Goal: Use online tool/utility: Utilize a website feature to perform a specific function

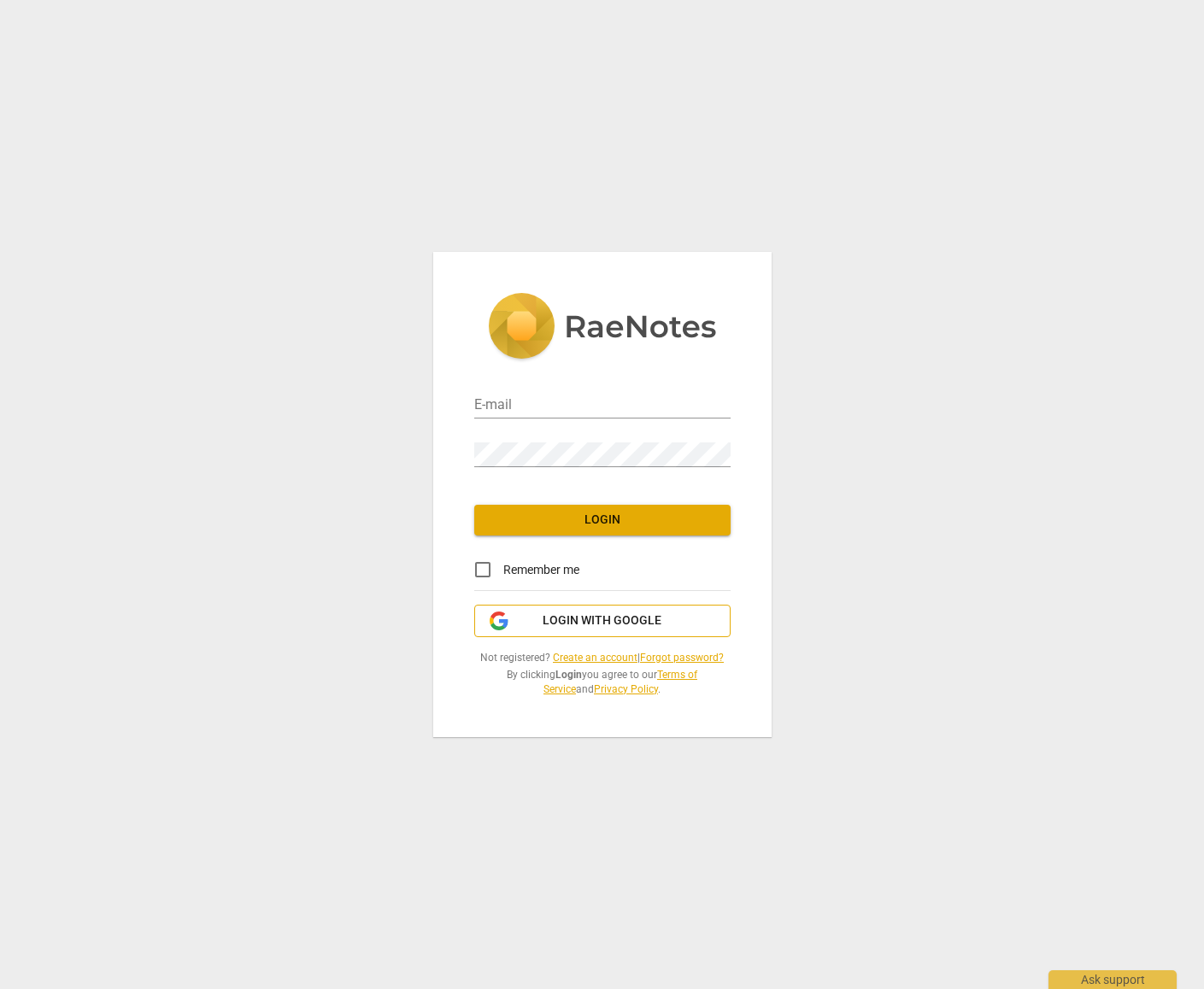
click at [713, 610] on button "Login with Google" at bounding box center [602, 620] width 256 height 32
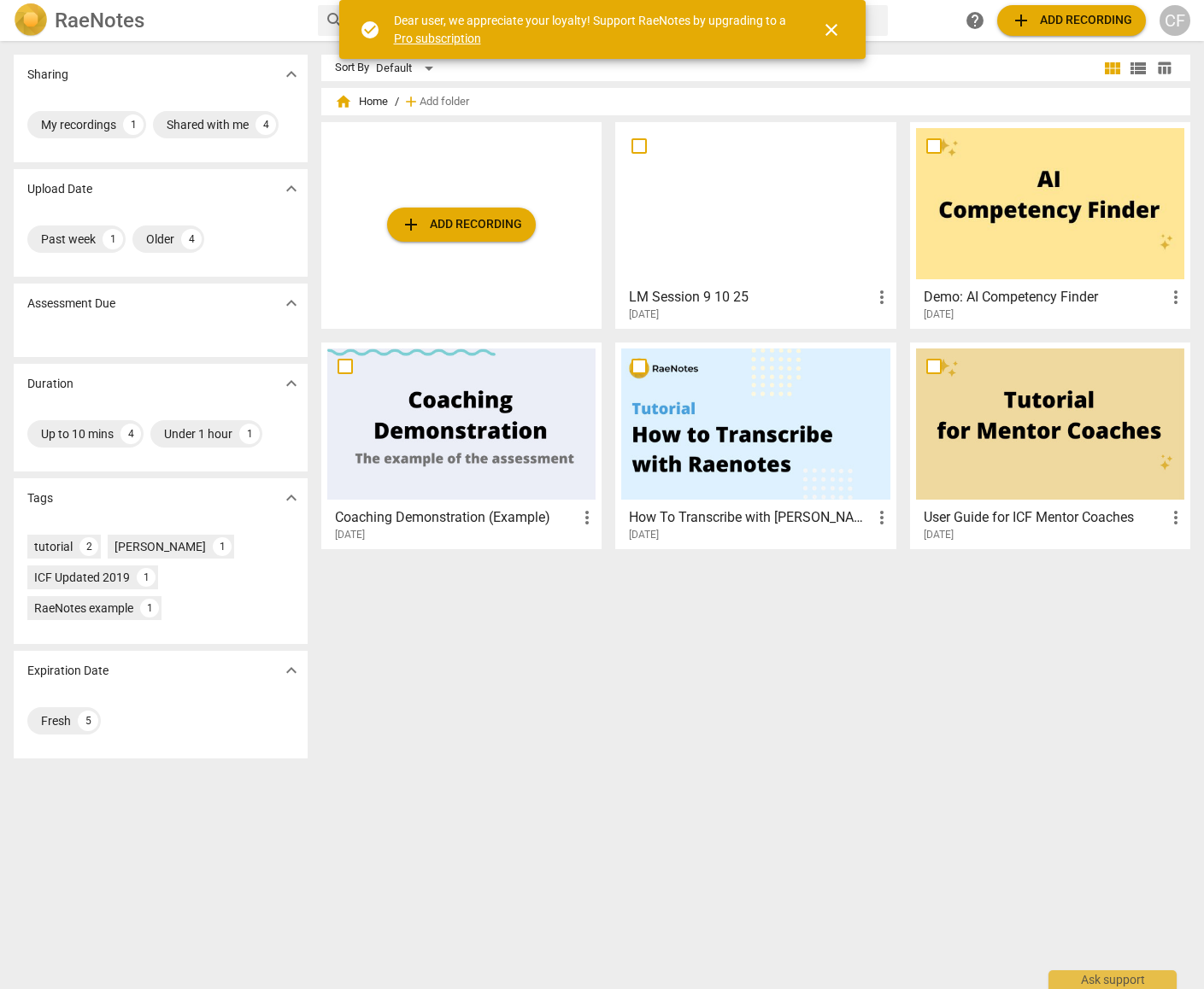
click at [831, 22] on span "close" at bounding box center [830, 29] width 21 height 21
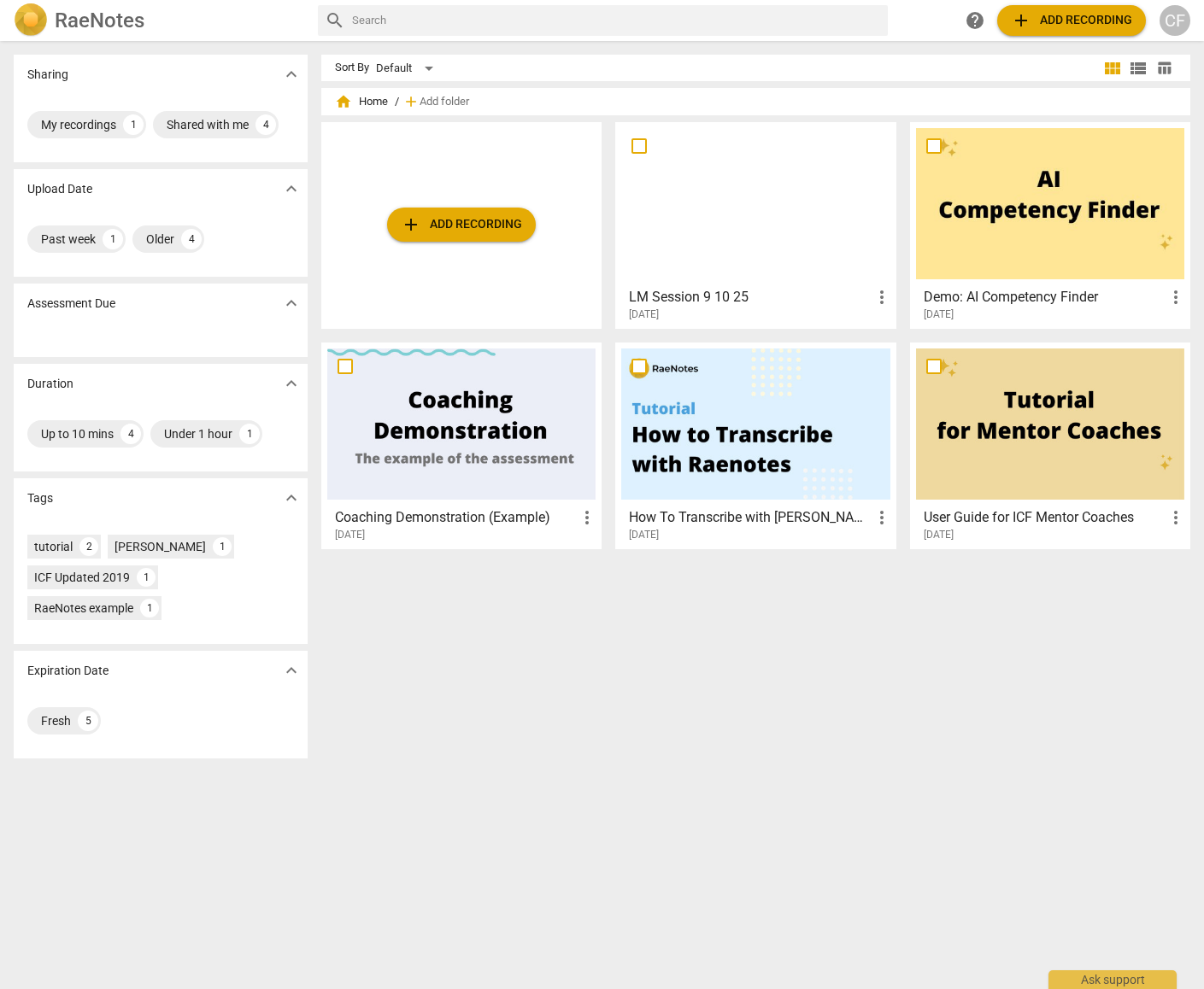
click at [783, 229] on div at bounding box center [755, 204] width 269 height 151
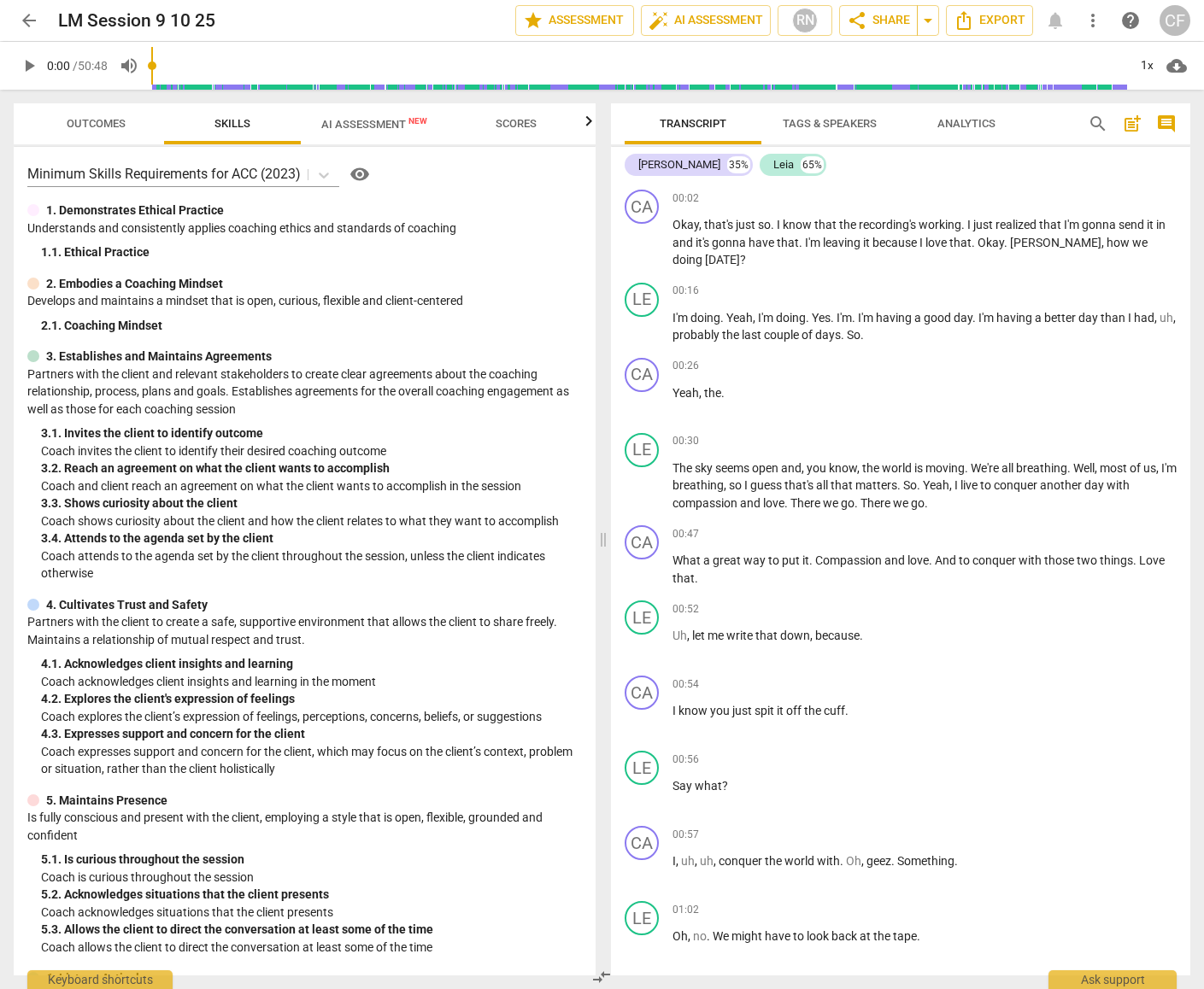
click at [390, 122] on span "AI Assessment New" at bounding box center [375, 124] width 106 height 13
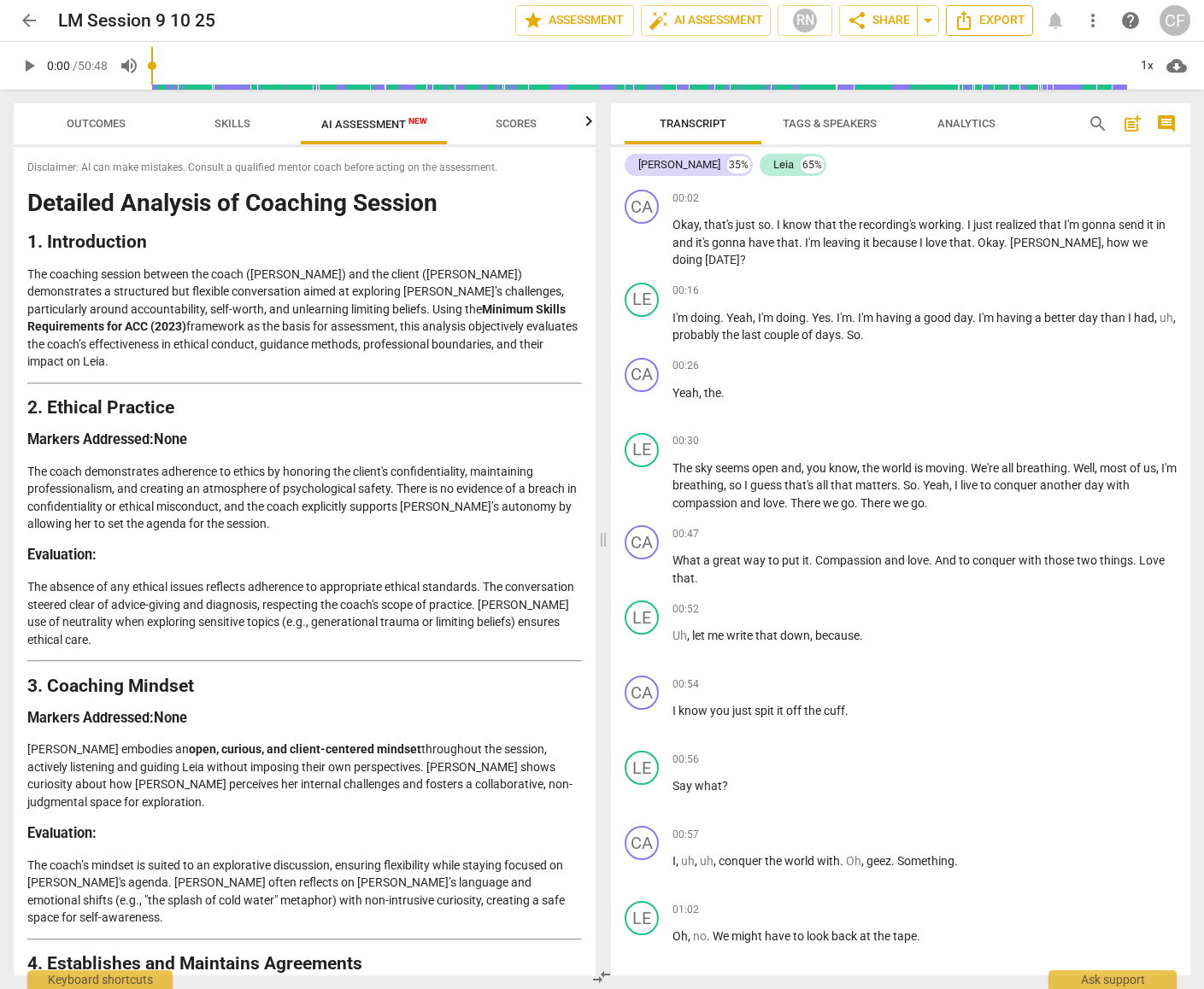
click at [991, 18] on span "Export" at bounding box center [988, 20] width 72 height 21
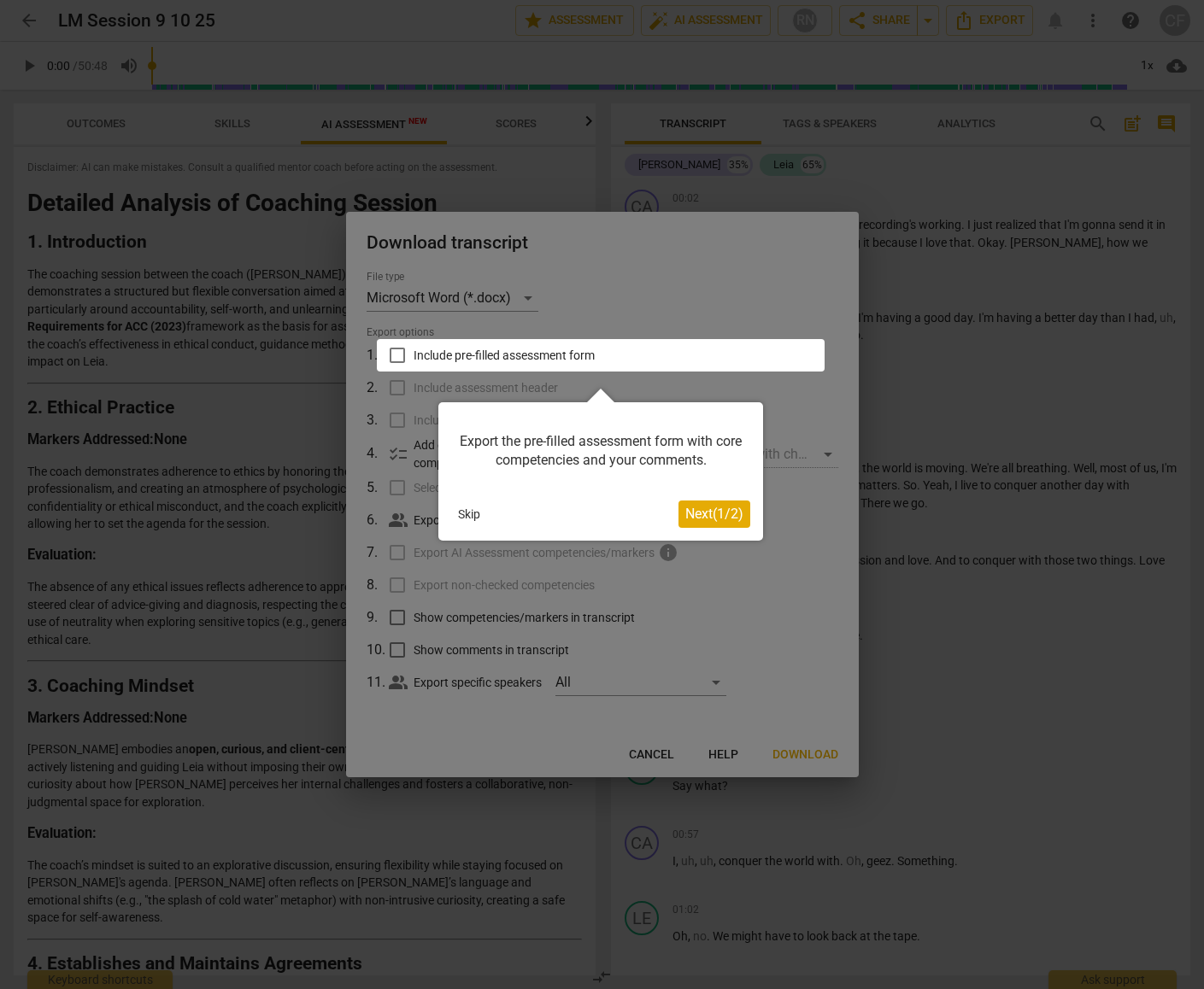
click at [476, 515] on button "Skip" at bounding box center [469, 514] width 36 height 25
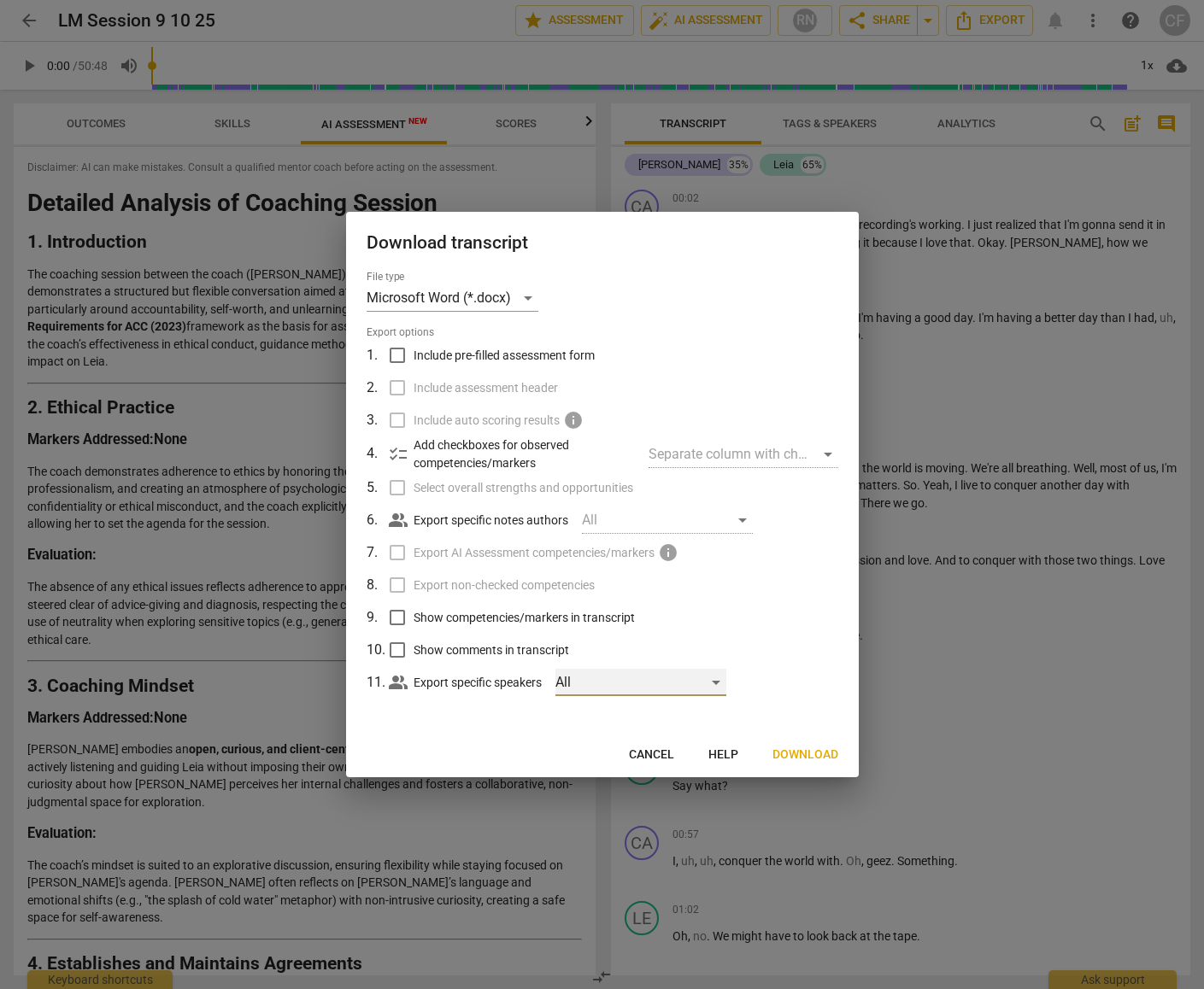
click at [585, 678] on div "All" at bounding box center [640, 682] width 171 height 27
click at [827, 656] on div at bounding box center [602, 494] width 1204 height 989
click at [654, 754] on span "Cancel" at bounding box center [651, 755] width 45 height 17
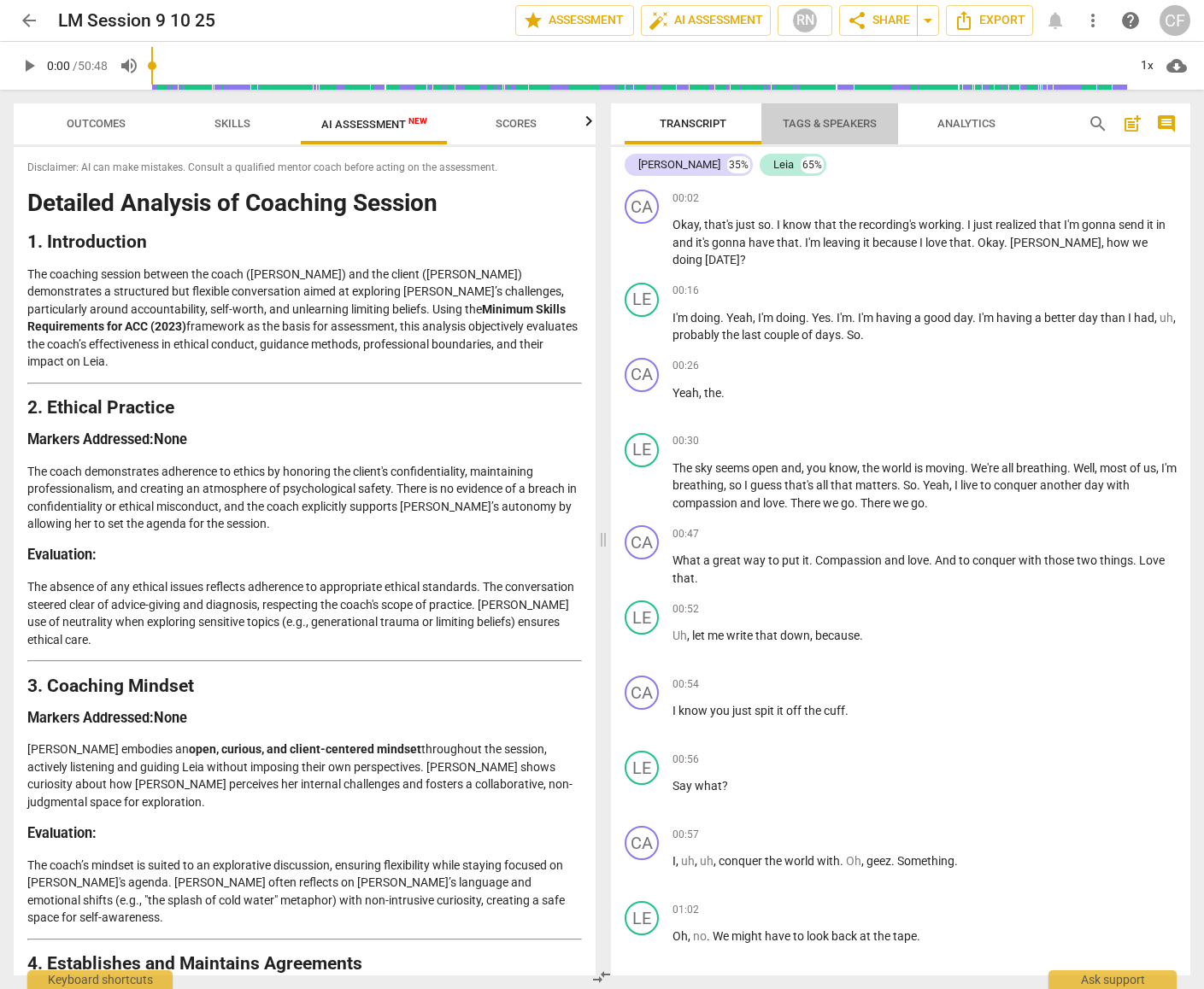
click at [847, 117] on span "Tags & Speakers" at bounding box center [829, 123] width 94 height 13
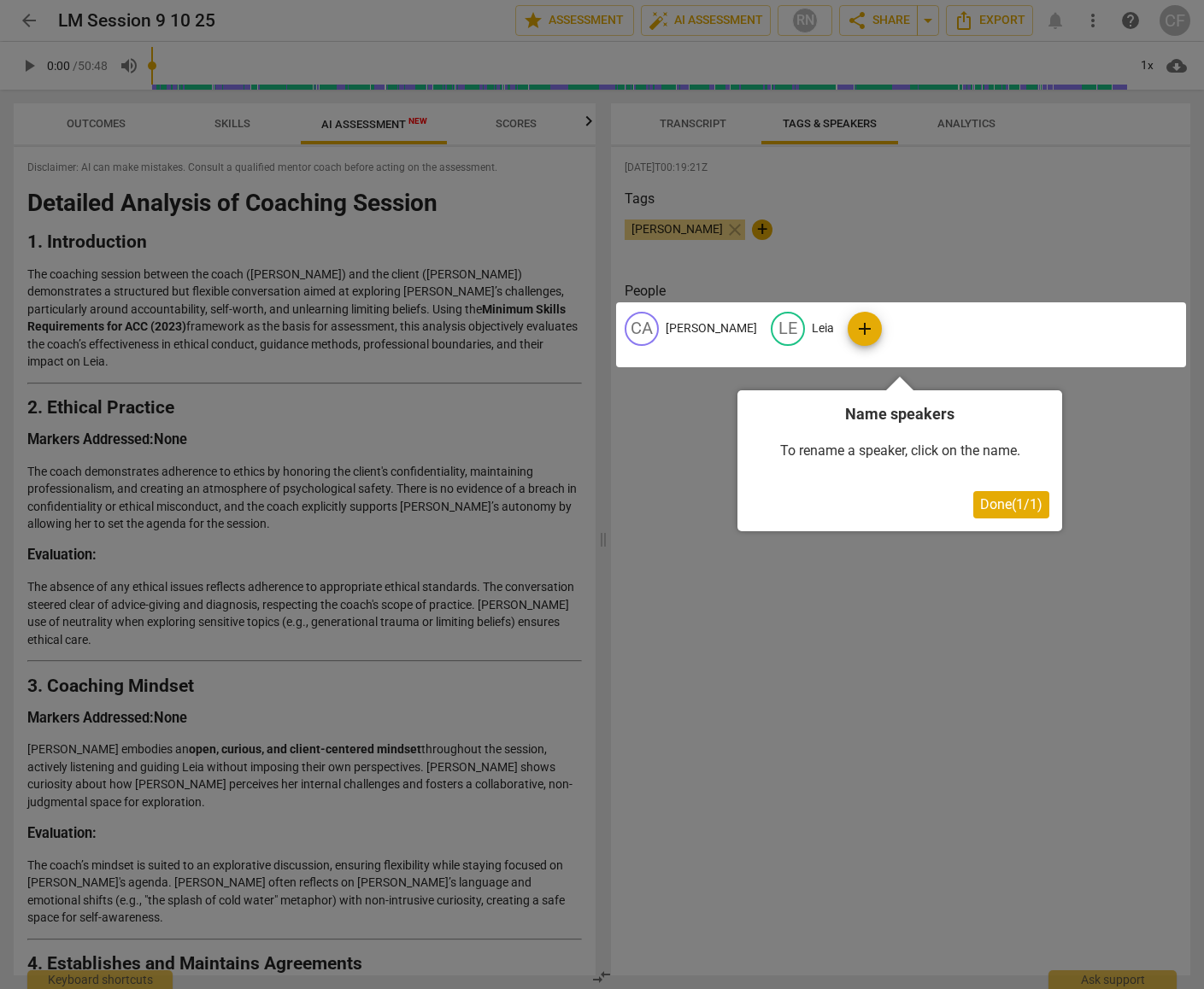
click at [969, 131] on div at bounding box center [602, 494] width 1204 height 989
click at [1011, 515] on button "Done ( 1 / 1 )" at bounding box center [1011, 505] width 76 height 27
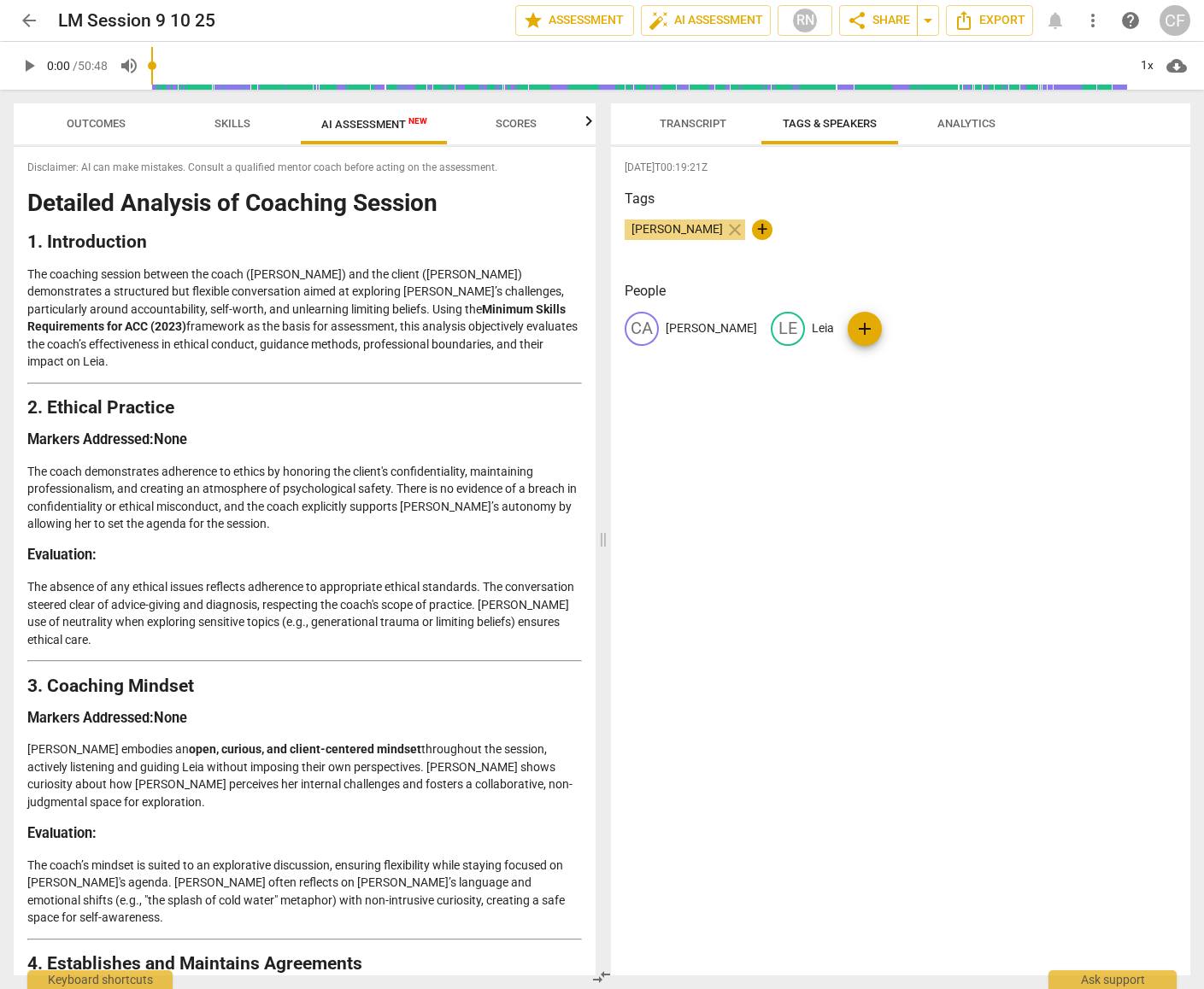
click at [966, 116] on span "Analytics" at bounding box center [966, 124] width 99 height 24
